Goal: Information Seeking & Learning: Understand process/instructions

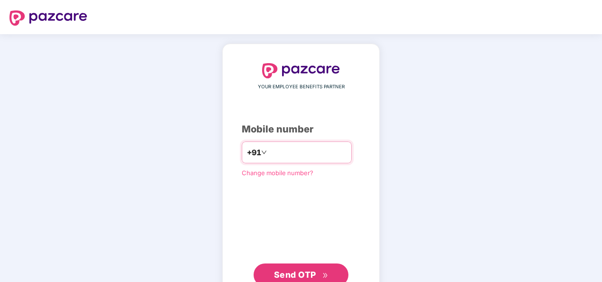
click at [279, 155] on input "number" at bounding box center [308, 152] width 78 height 15
click at [269, 148] on input "**********" at bounding box center [308, 152] width 78 height 15
type input "**********"
click at [326, 275] on icon "double-right" at bounding box center [326, 275] width 6 height 6
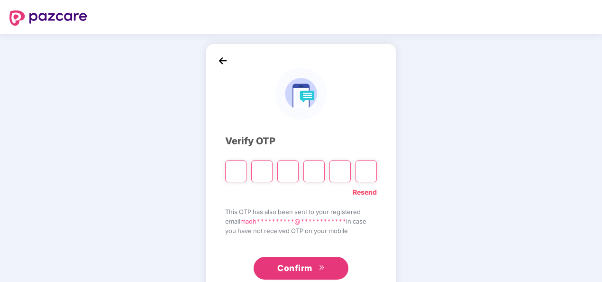
paste input "*"
type input "*"
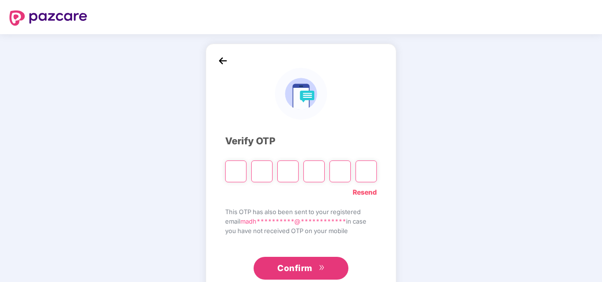
type input "*"
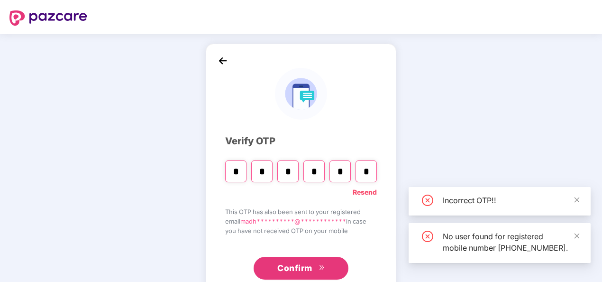
click at [320, 277] on button "Confirm" at bounding box center [301, 268] width 95 height 23
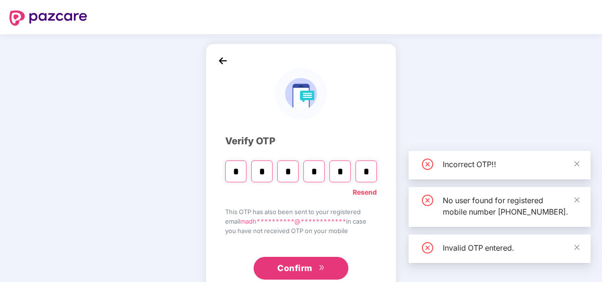
click at [319, 267] on icon "double-right" at bounding box center [322, 267] width 6 height 6
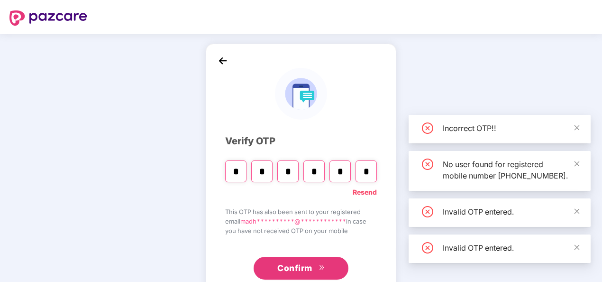
click at [300, 260] on button "Confirm" at bounding box center [301, 268] width 95 height 23
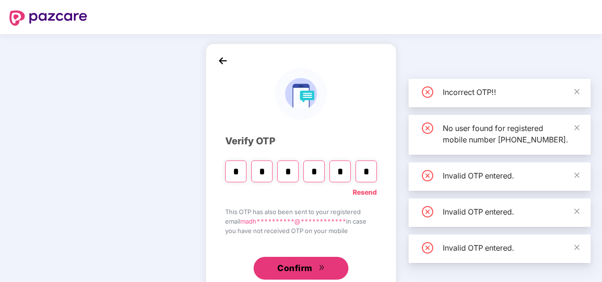
click at [304, 265] on span "Confirm" at bounding box center [294, 267] width 35 height 13
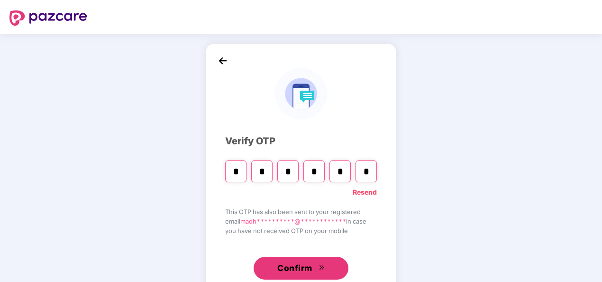
click at [310, 268] on span "Confirm" at bounding box center [294, 267] width 35 height 13
paste input "*"
type input "*"
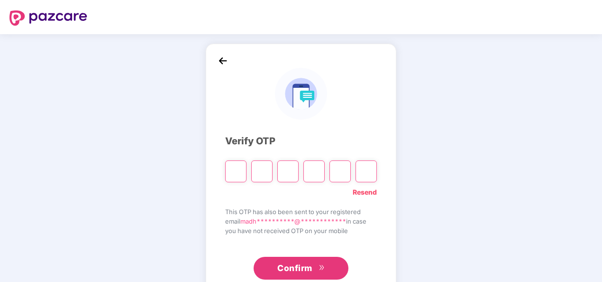
type input "*"
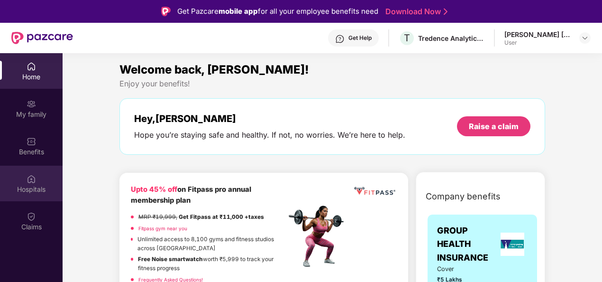
click at [27, 190] on div "Hospitals" at bounding box center [31, 189] width 63 height 9
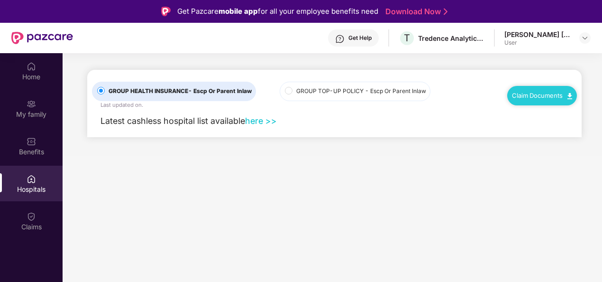
click at [561, 93] on link "Claim Documents" at bounding box center [542, 96] width 60 height 8
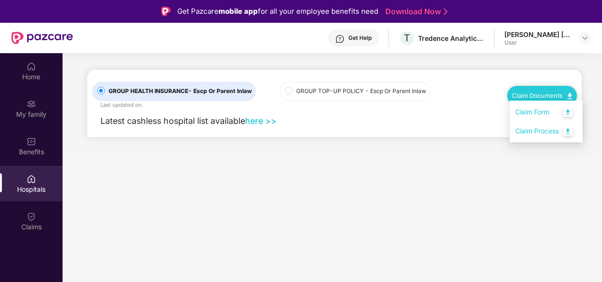
click at [550, 131] on link "Claim Process" at bounding box center [547, 131] width 62 height 20
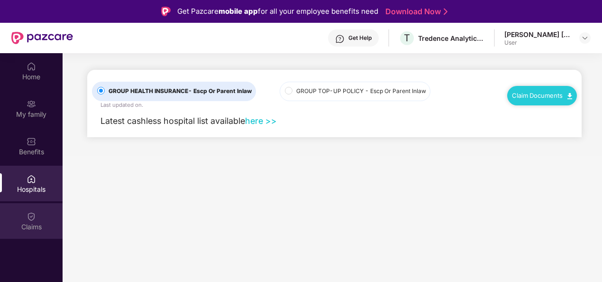
click at [30, 209] on div "Claims" at bounding box center [31, 221] width 63 height 36
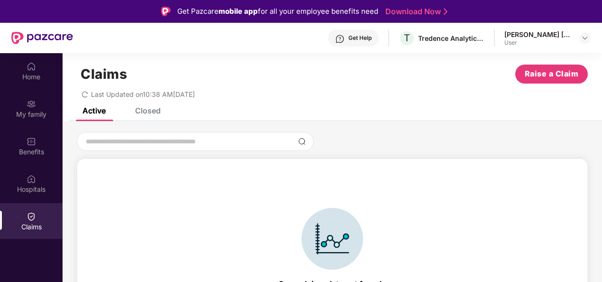
scroll to position [21, 0]
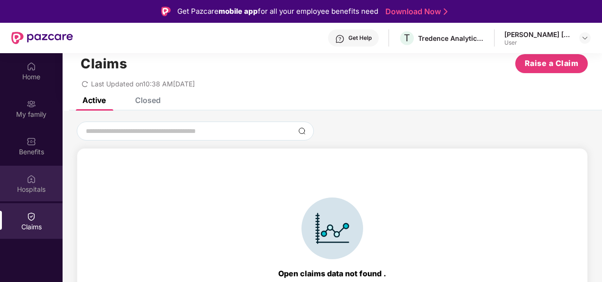
click at [29, 175] on img at bounding box center [31, 178] width 9 height 9
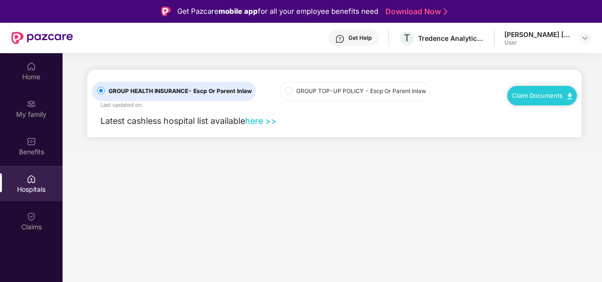
click at [536, 96] on link "Claim Documents" at bounding box center [542, 96] width 60 height 8
click at [39, 141] on div "Benefits" at bounding box center [31, 146] width 63 height 36
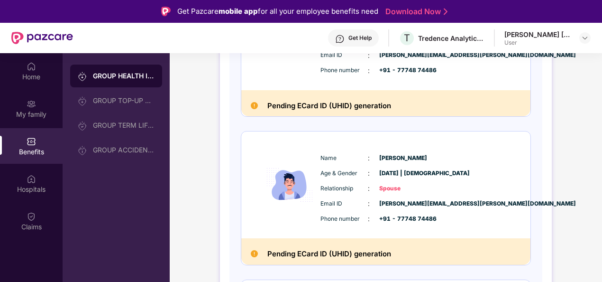
scroll to position [95, 0]
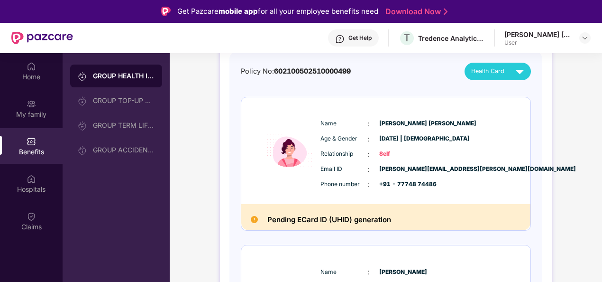
click at [474, 74] on span "Health Card" at bounding box center [487, 70] width 33 height 9
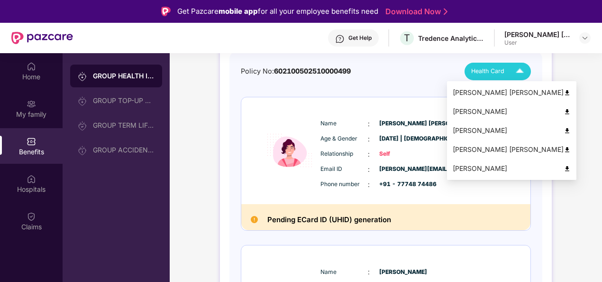
click at [472, 150] on div "[PERSON_NAME] [PERSON_NAME]" at bounding box center [512, 149] width 118 height 10
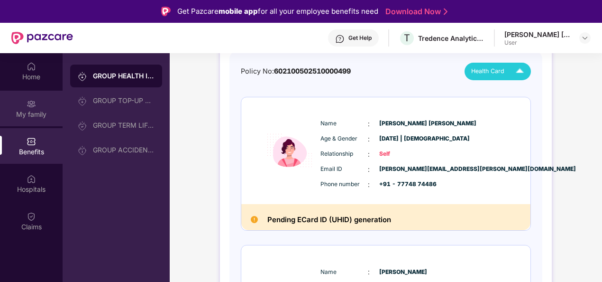
click at [29, 119] on div "My family" at bounding box center [31, 109] width 63 height 36
